Goal: Task Accomplishment & Management: Complete application form

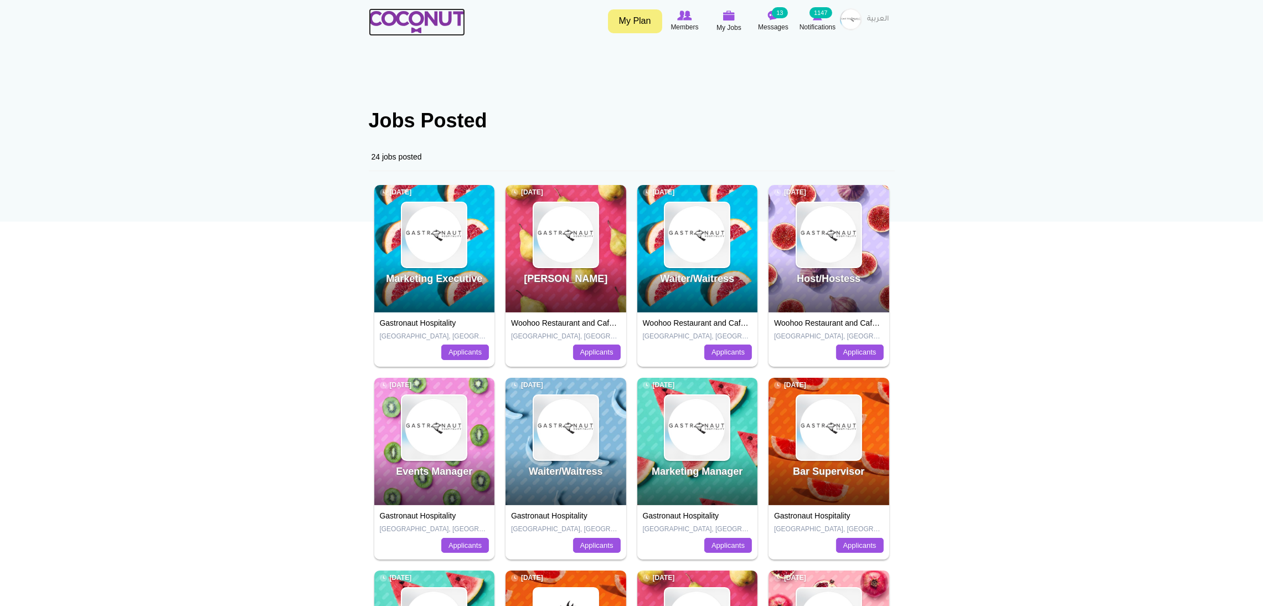
click at [425, 11] on img at bounding box center [417, 22] width 96 height 22
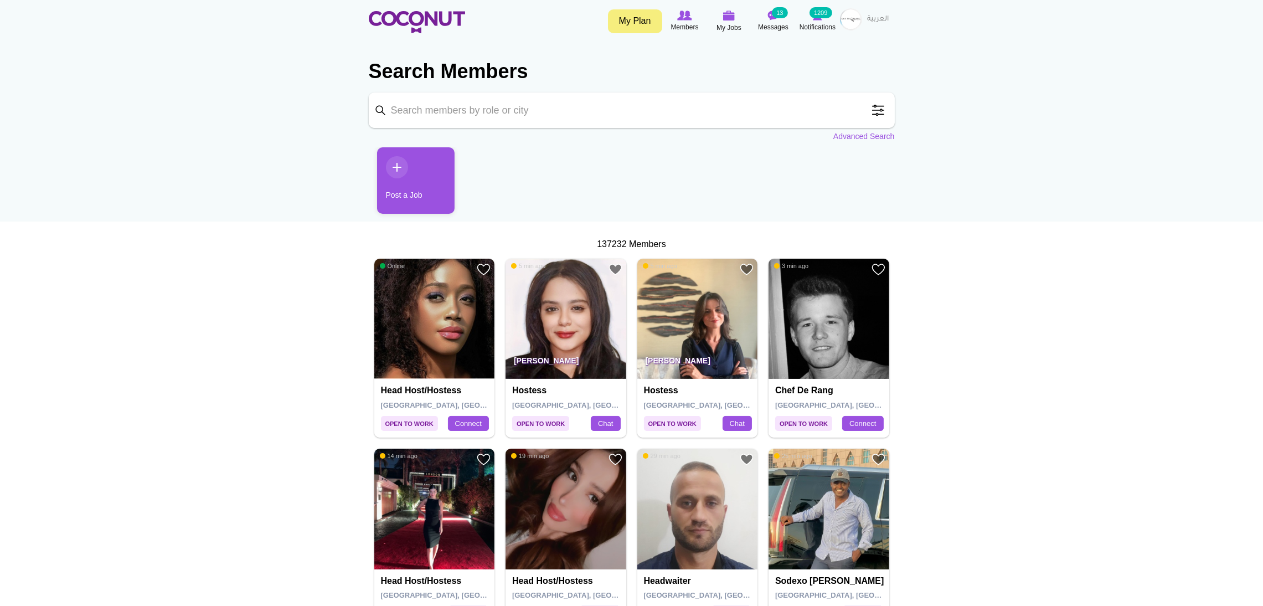
click at [855, 17] on img at bounding box center [851, 19] width 22 height 22
click at [807, 94] on link "Post New Job" at bounding box center [821, 93] width 88 height 14
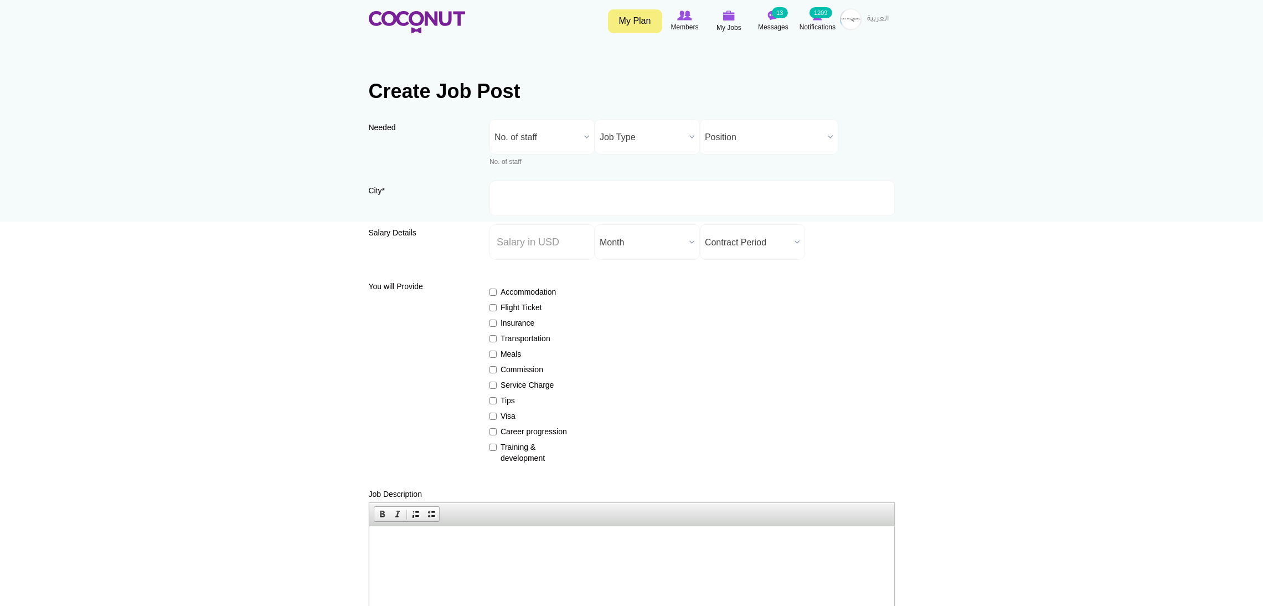
click at [557, 131] on span "No. of staff" at bounding box center [537, 137] width 85 height 35
click at [517, 200] on li "1" at bounding box center [542, 195] width 100 height 14
click at [610, 148] on span "Job Type" at bounding box center [642, 137] width 85 height 35
click at [624, 189] on li "Full Time" at bounding box center [648, 189] width 100 height 14
click at [728, 127] on span "Position" at bounding box center [764, 137] width 119 height 35
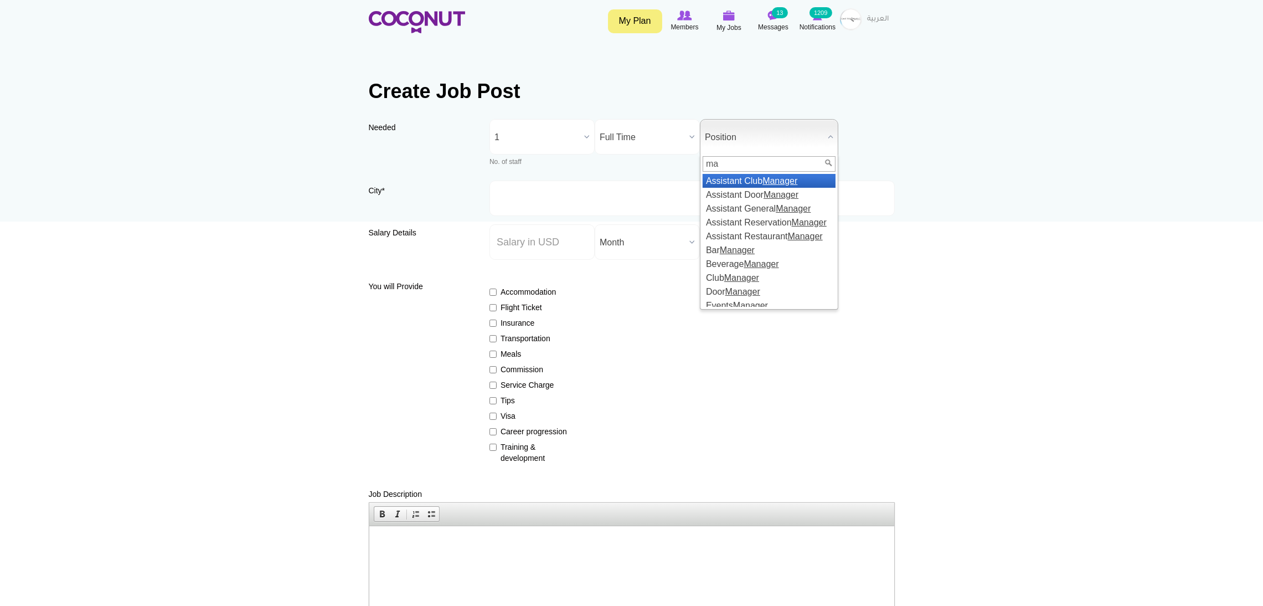
type input "m"
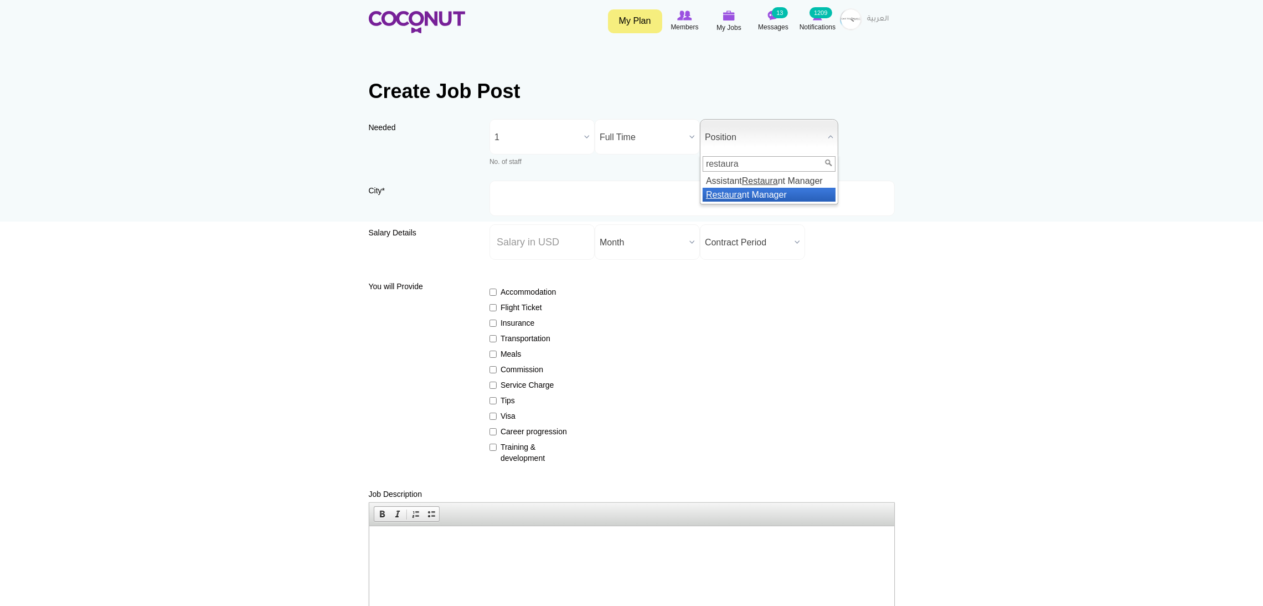
type input "restaura"
click at [730, 193] on em "Restaura" at bounding box center [724, 194] width 36 height 9
click at [554, 198] on input "City *" at bounding box center [692, 198] width 405 height 35
click at [529, 199] on input "City *" at bounding box center [692, 198] width 405 height 35
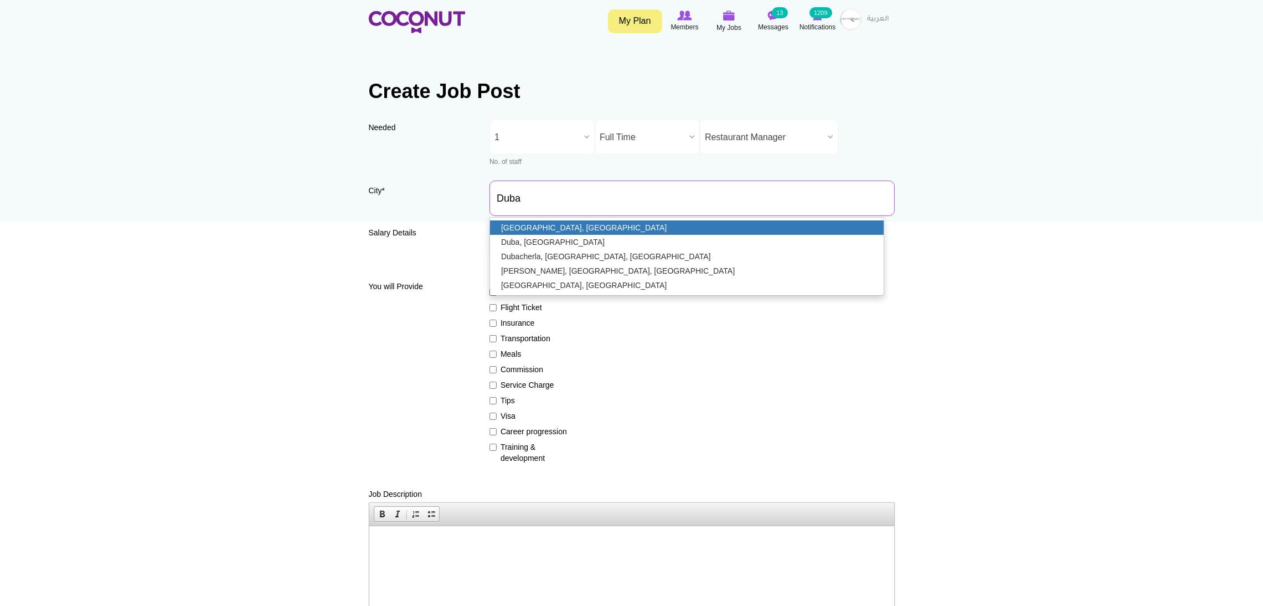
type input "[GEOGRAPHIC_DATA], [GEOGRAPHIC_DATA]"
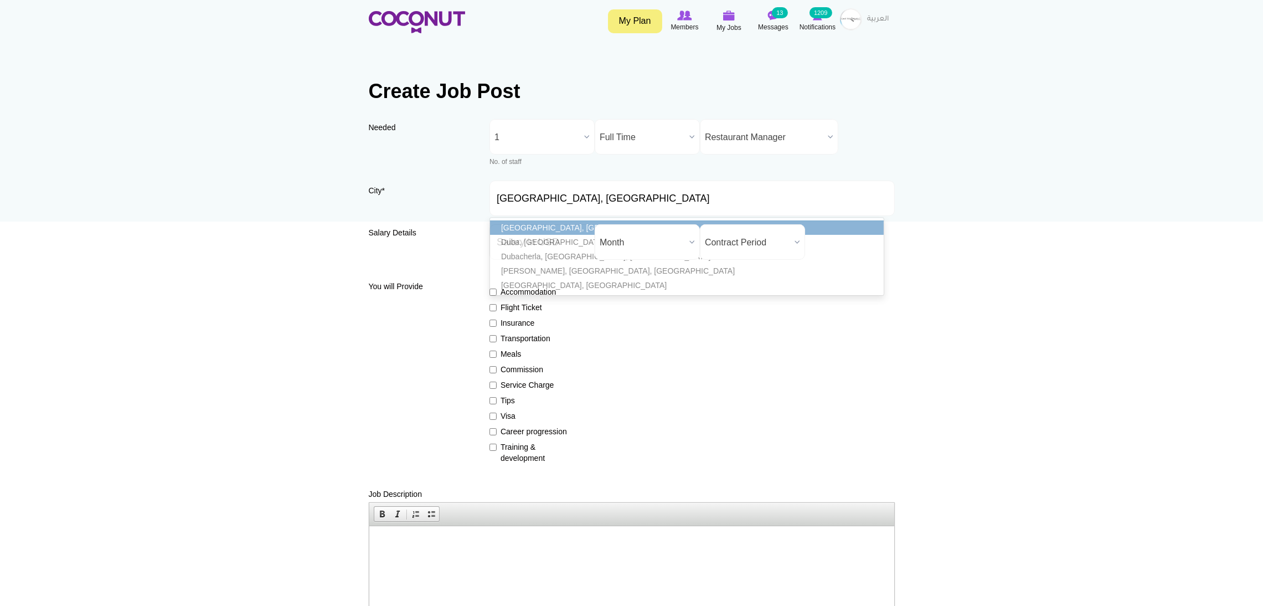
click at [533, 229] on link "[GEOGRAPHIC_DATA], [GEOGRAPHIC_DATA]" at bounding box center [687, 227] width 394 height 14
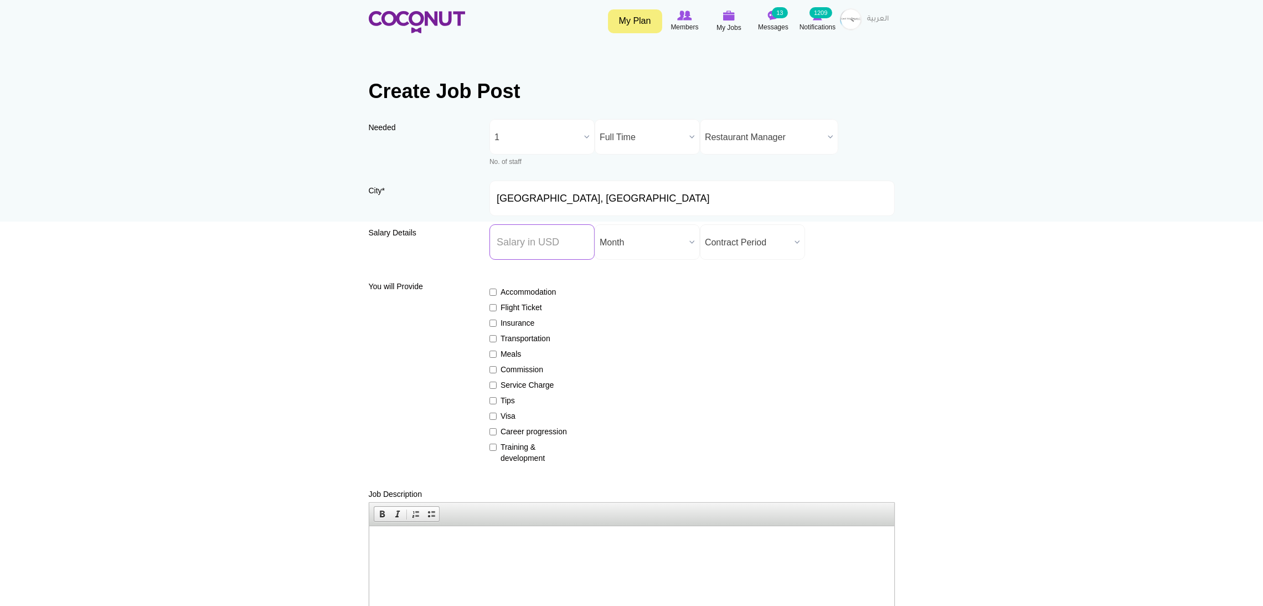
click at [519, 236] on input "Salary ($) *" at bounding box center [542, 241] width 105 height 35
type input "0000"
click at [675, 234] on span "Month" at bounding box center [642, 242] width 85 height 35
click at [675, 235] on span "Month" at bounding box center [642, 242] width 85 height 35
click at [732, 240] on span "Contract Period" at bounding box center [747, 242] width 85 height 35
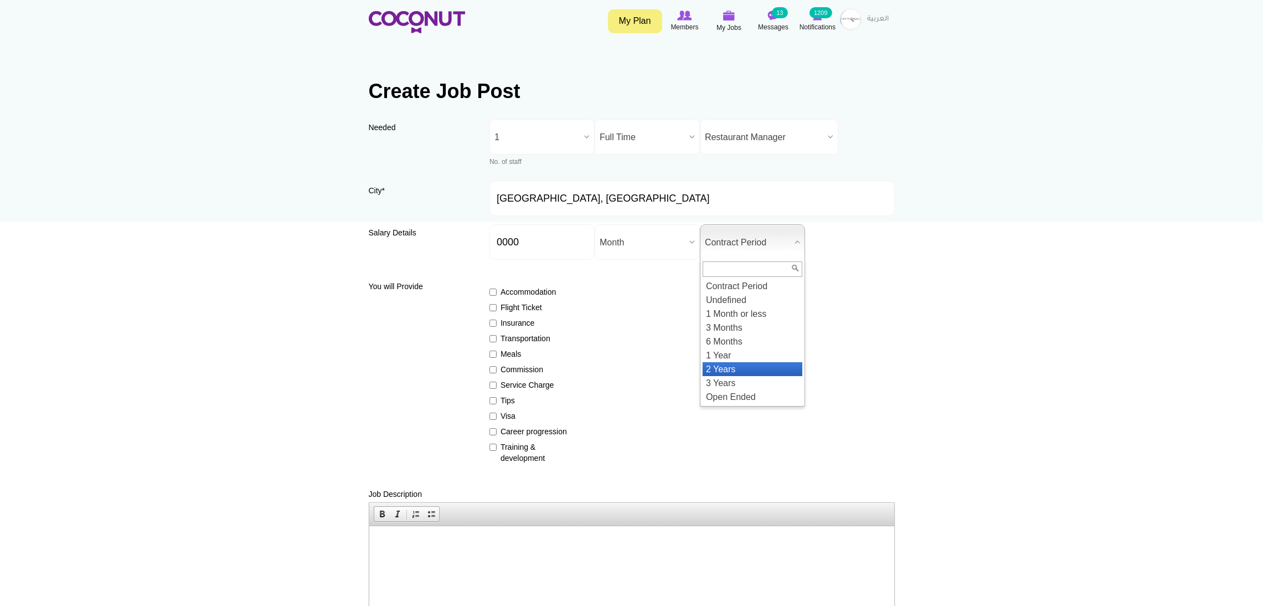
click at [731, 367] on li "2 Years" at bounding box center [753, 369] width 100 height 14
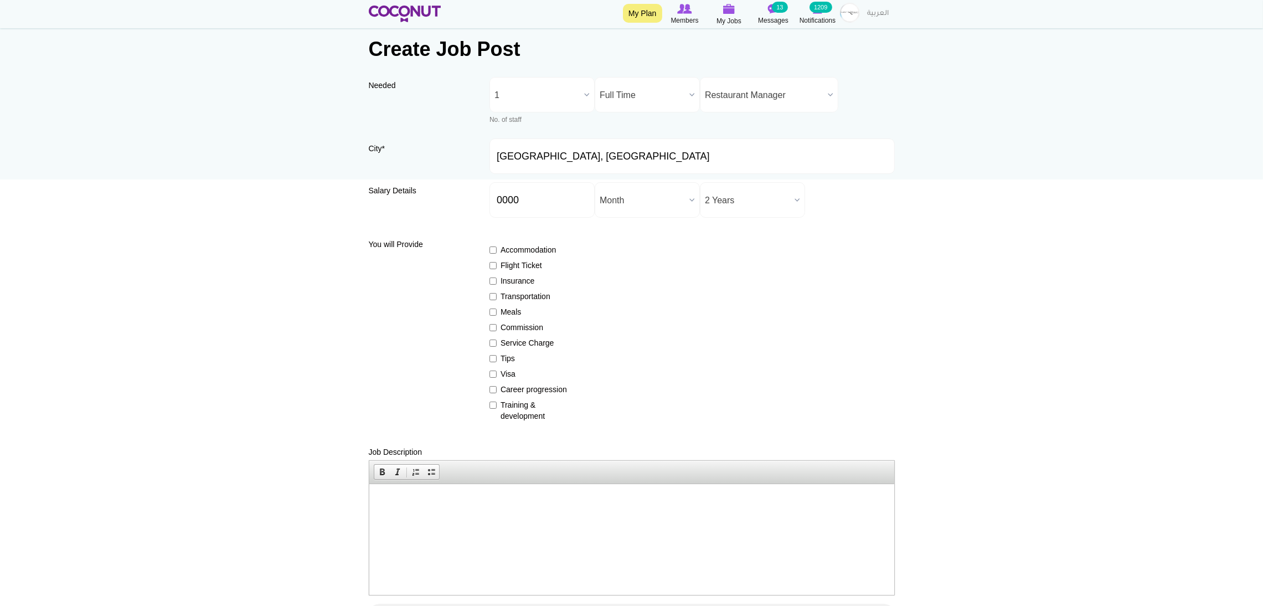
scroll to position [83, 0]
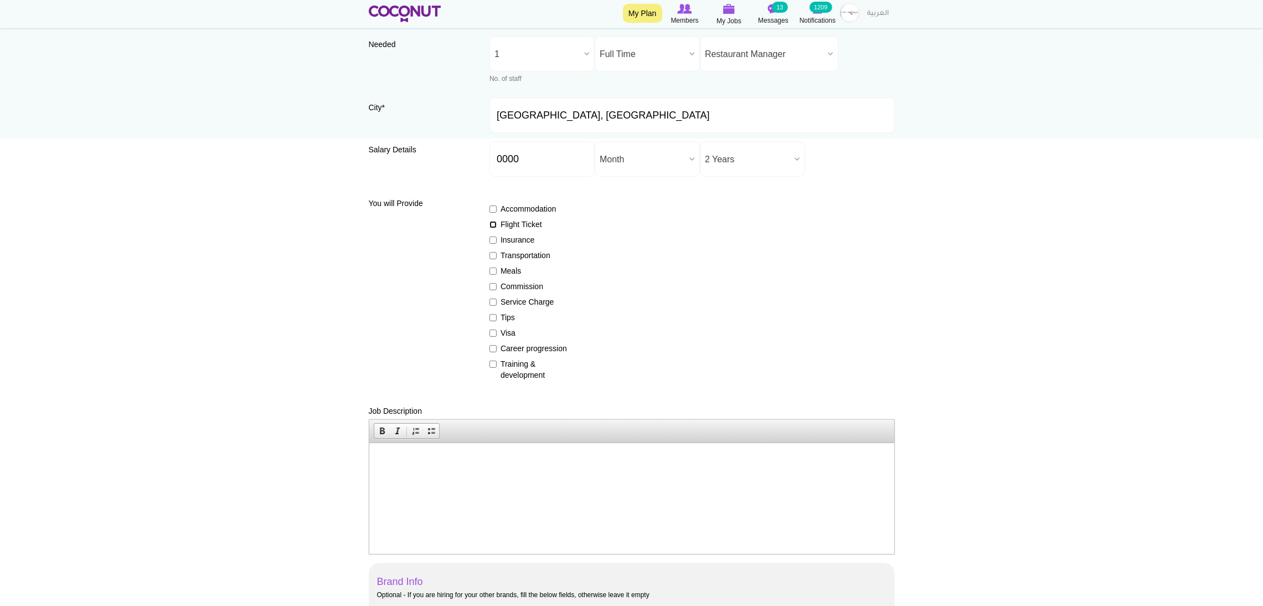
click at [496, 225] on input "Flight Ticket" at bounding box center [493, 224] width 7 height 7
checkbox input "true"
click at [493, 243] on input "Insurance" at bounding box center [493, 239] width 7 height 7
checkbox input "true"
click at [496, 299] on input "Service Charge" at bounding box center [493, 302] width 7 height 7
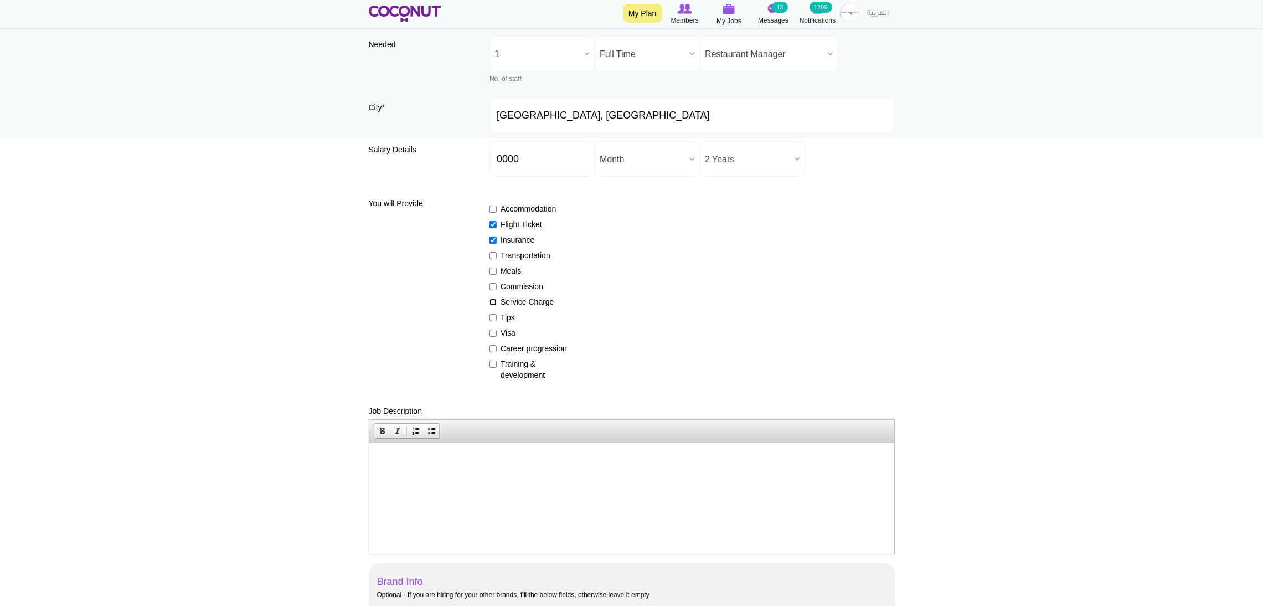
checkbox input "true"
click at [495, 314] on input "Tips" at bounding box center [493, 317] width 7 height 7
checkbox input "true"
click at [497, 330] on label "Visa" at bounding box center [530, 332] width 81 height 11
click at [497, 330] on input "Visa" at bounding box center [493, 333] width 7 height 7
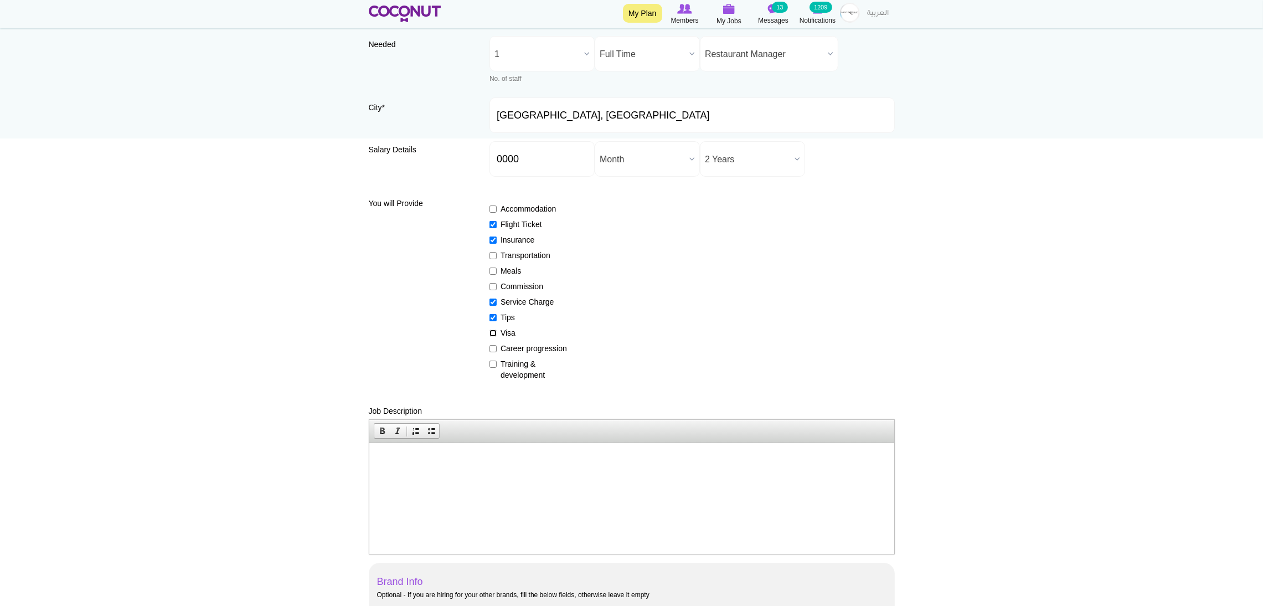
checkbox input "true"
click at [497, 348] on label "Career progression" at bounding box center [530, 348] width 81 height 11
click at [497, 348] on input "Career progression" at bounding box center [493, 348] width 7 height 7
checkbox input "true"
click at [498, 365] on label "Training & development" at bounding box center [530, 369] width 81 height 22
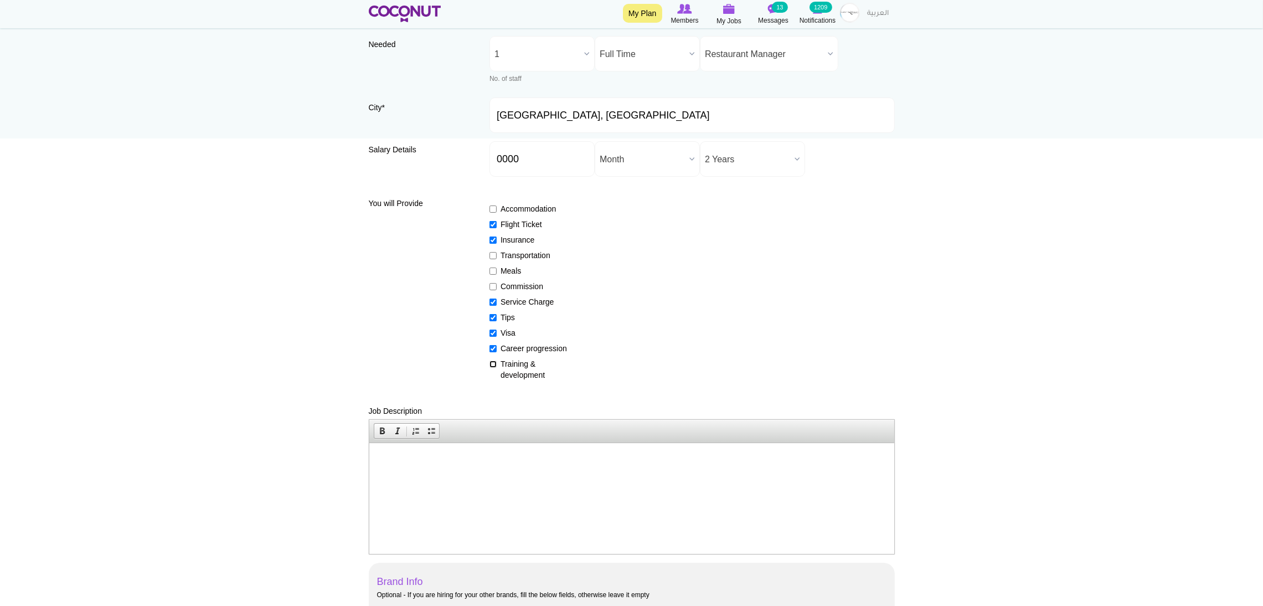
click at [497, 365] on input "Training & development" at bounding box center [493, 364] width 7 height 7
checkbox input "true"
click at [415, 472] on html at bounding box center [631, 460] width 525 height 34
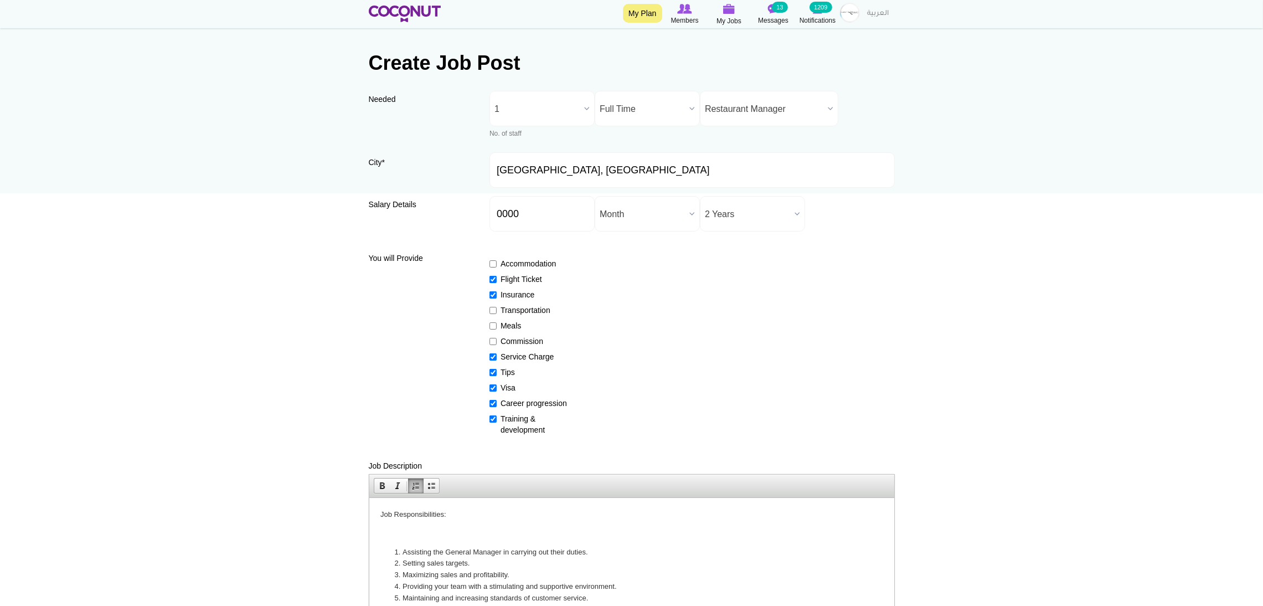
scroll to position [0, 0]
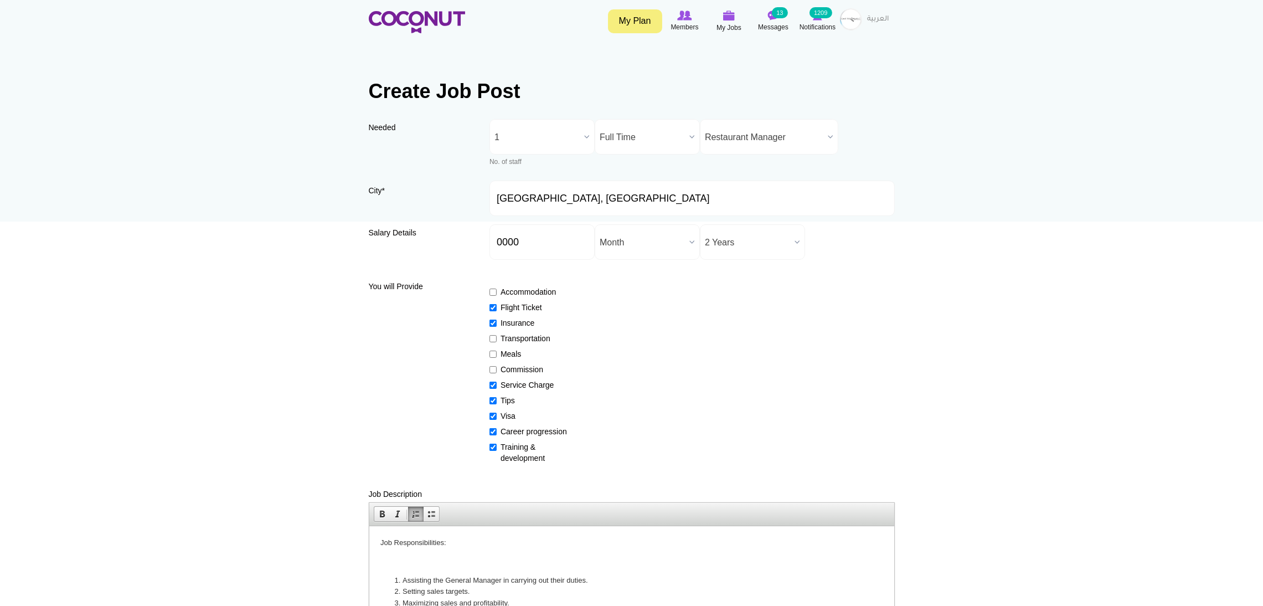
click at [412, 566] on p at bounding box center [631, 562] width 503 height 12
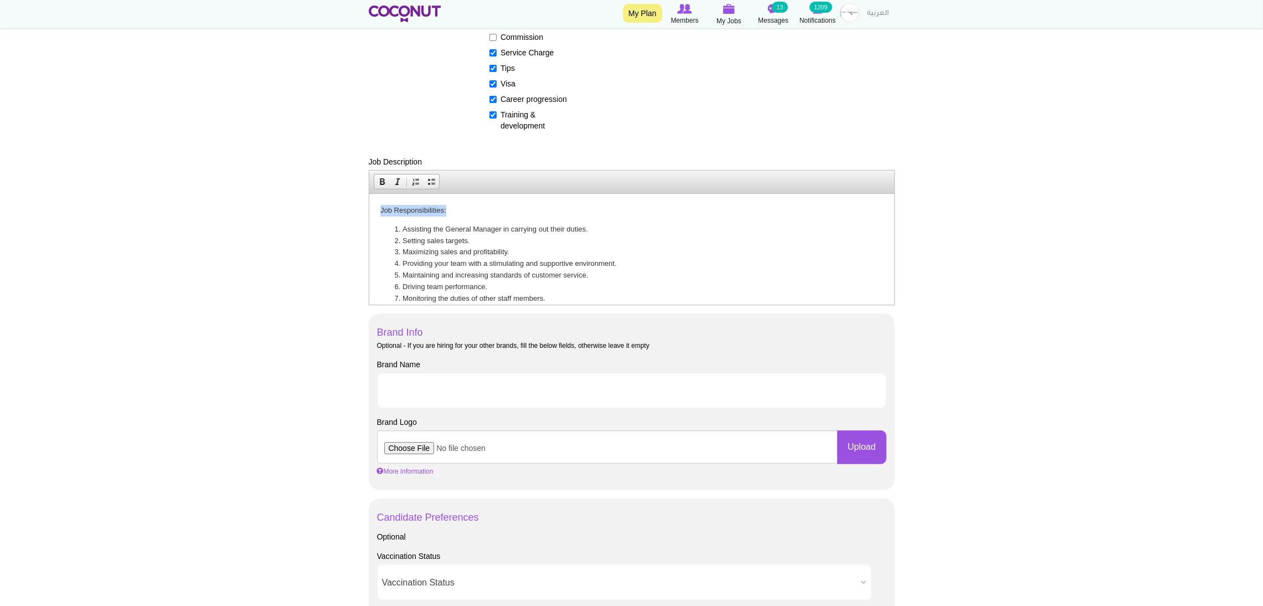
drag, startPoint x: 447, startPoint y: 207, endPoint x: 221, endPoint y: 202, distance: 226.0
click at [369, 202] on html "Job Responsibilities: Assisting the General Manager in carrying out their dutie…" at bounding box center [631, 444] width 525 height 502
click at [460, 395] on input "Brand Name" at bounding box center [632, 390] width 510 height 35
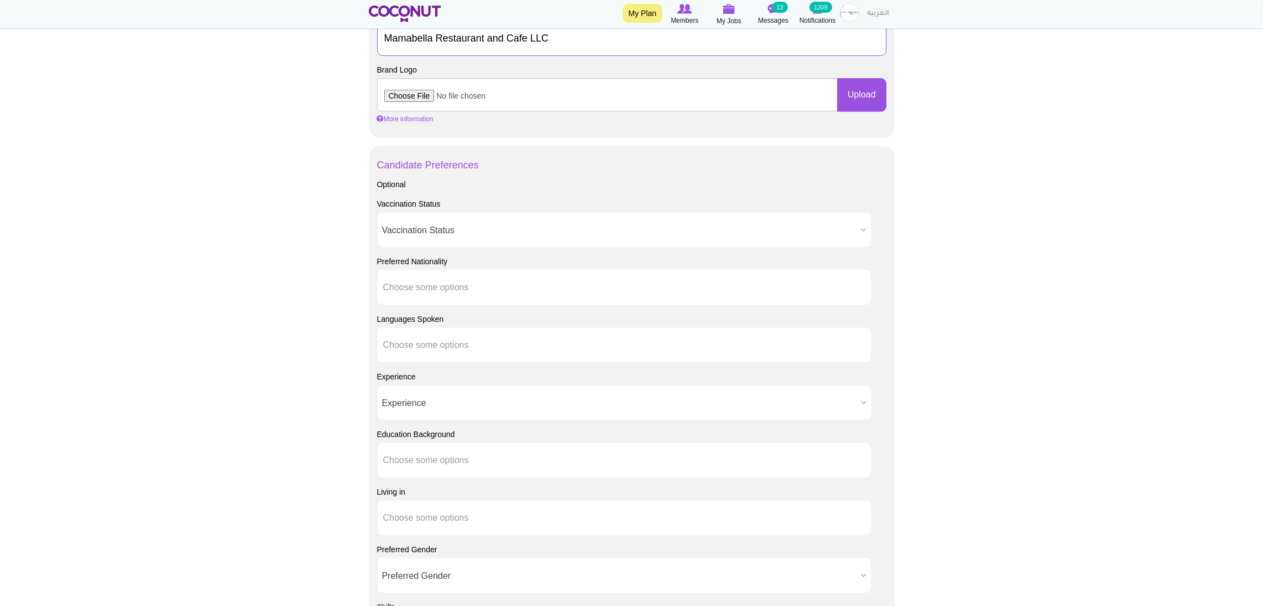
scroll to position [985, 0]
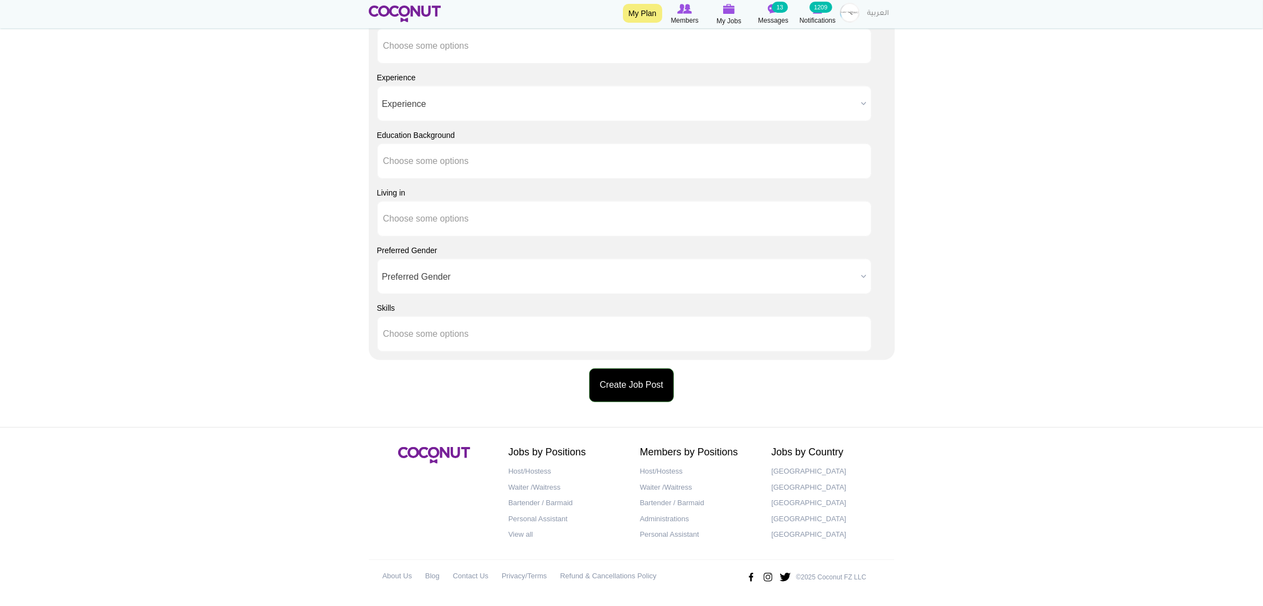
type input "Mamabella Restaurant and Cafe LLC"
click at [619, 387] on button "Create Job Post" at bounding box center [631, 385] width 85 height 34
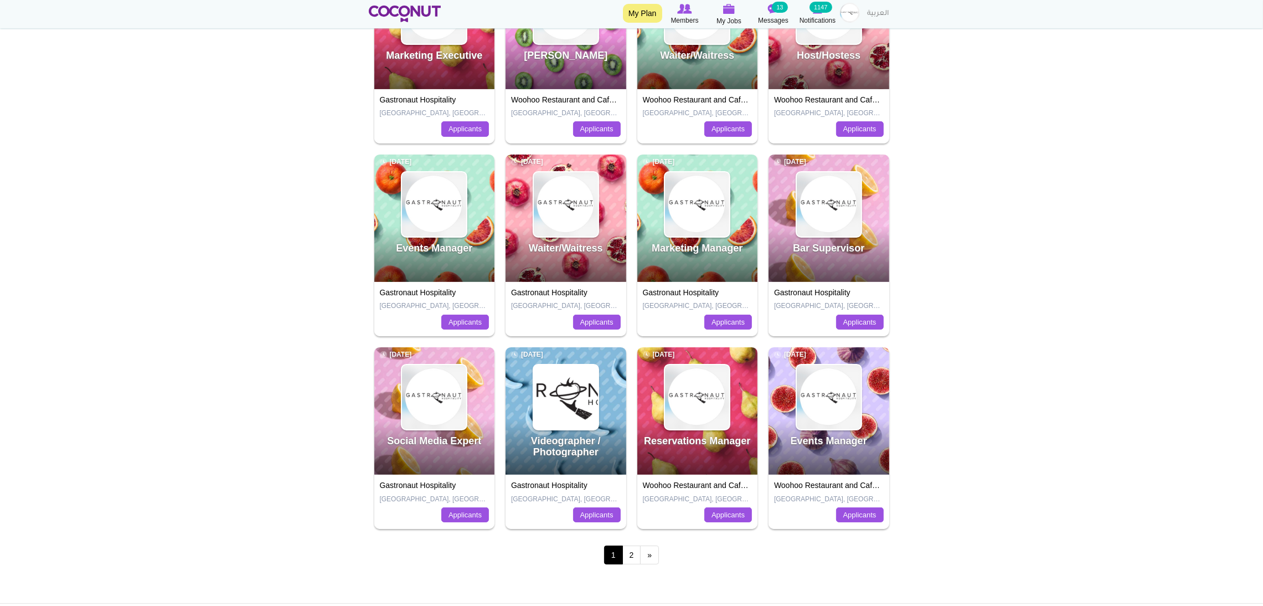
scroll to position [249, 0]
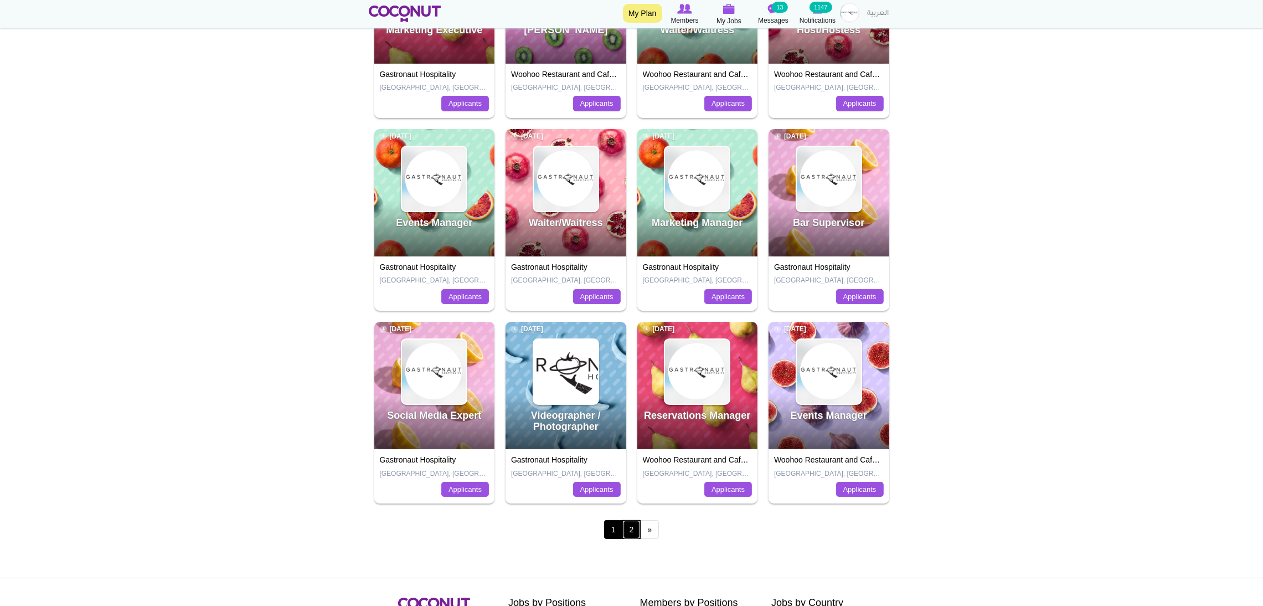
click at [626, 535] on link "2" at bounding box center [632, 529] width 19 height 19
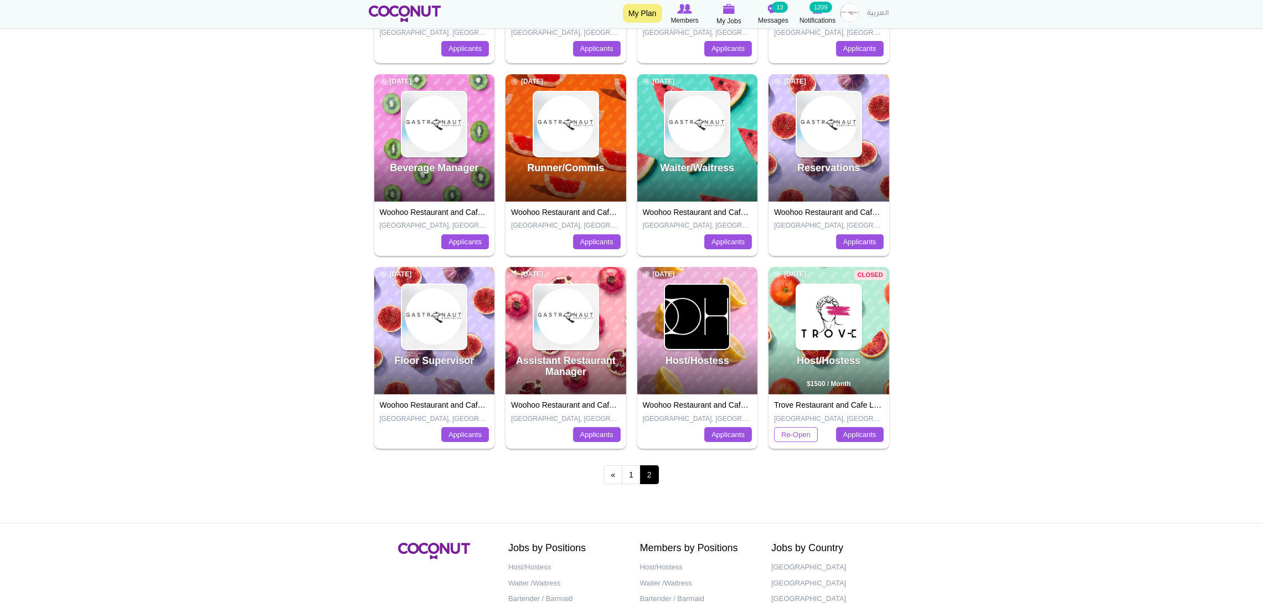
scroll to position [332, 0]
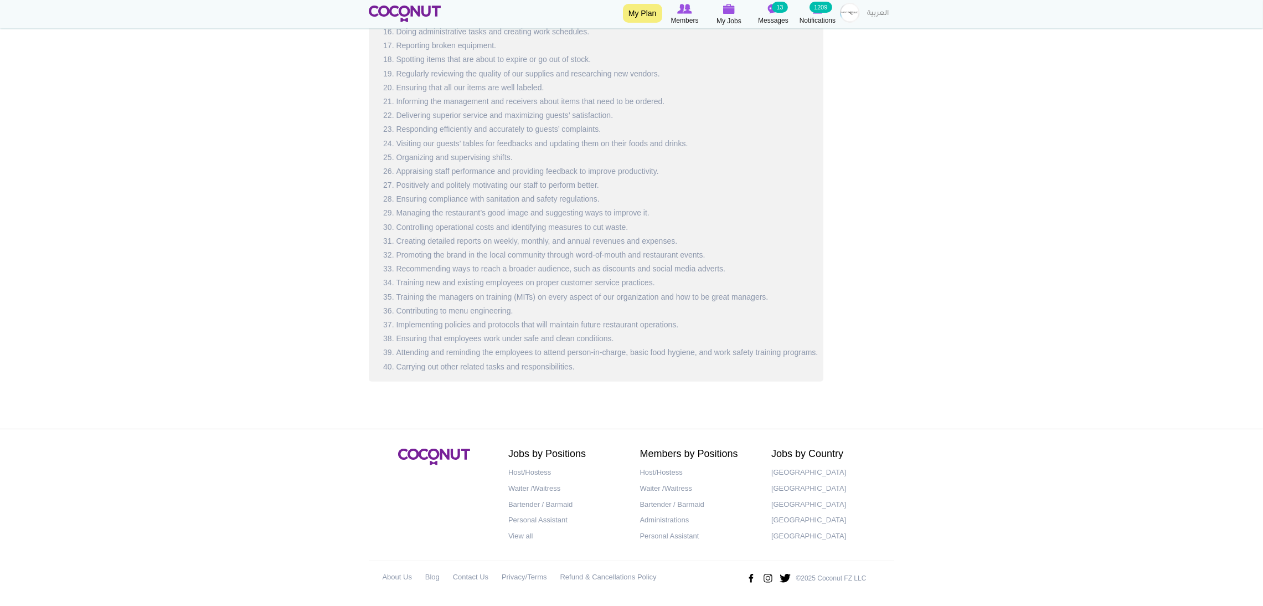
scroll to position [697, 0]
